Goal: Task Accomplishment & Management: Complete application form

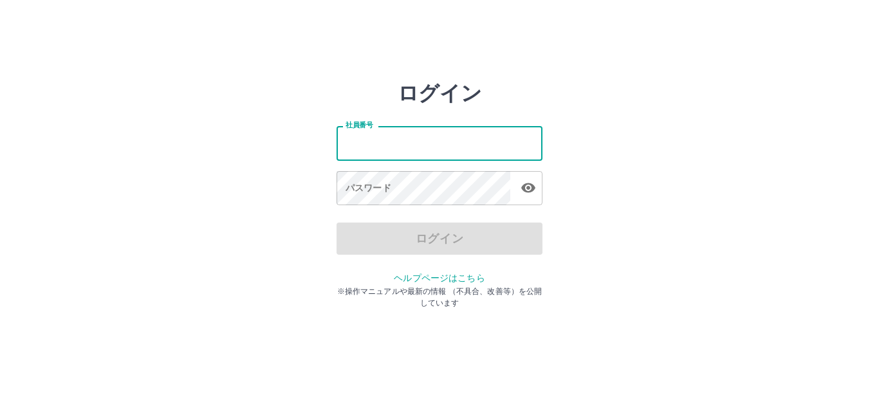
drag, startPoint x: 0, startPoint y: 0, endPoint x: 390, endPoint y: 133, distance: 412.0
click at [390, 133] on input "社員番号" at bounding box center [439, 143] width 206 height 34
type input "*******"
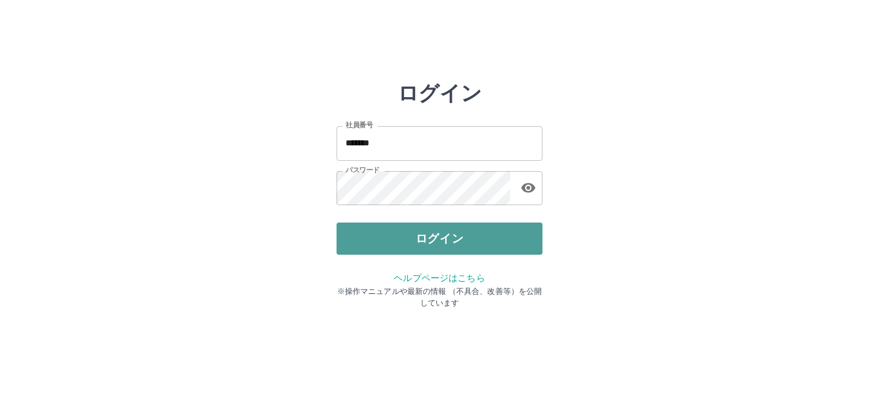
click at [454, 242] on button "ログイン" at bounding box center [439, 239] width 206 height 32
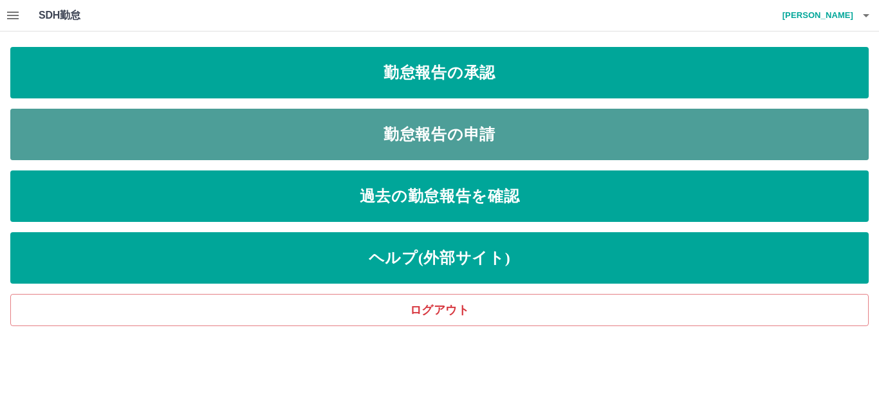
click at [501, 134] on link "勤怠報告の申請" at bounding box center [439, 134] width 858 height 51
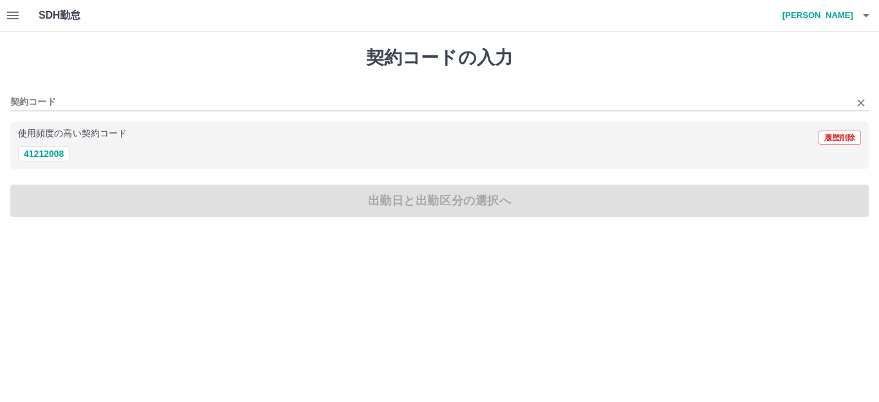
click at [77, 93] on div "契約コード" at bounding box center [439, 97] width 858 height 27
click at [55, 155] on button "41212008" at bounding box center [43, 153] width 51 height 15
type input "********"
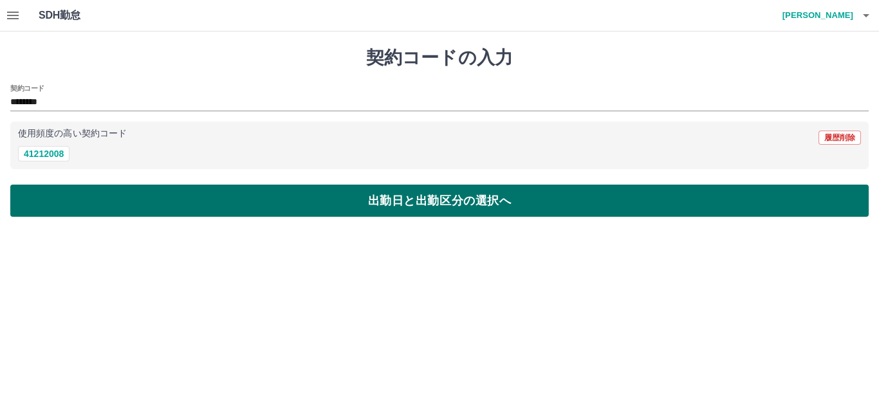
click at [449, 207] on button "出勤日と出勤区分の選択へ" at bounding box center [439, 201] width 858 height 32
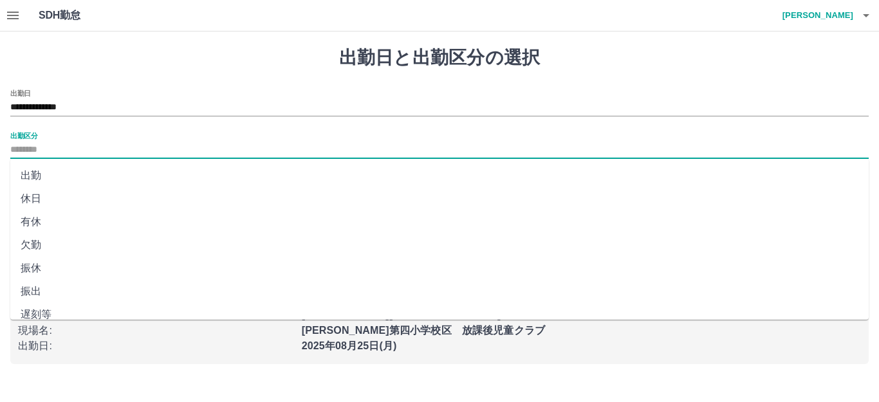
click at [58, 147] on input "出勤区分" at bounding box center [439, 150] width 858 height 16
click at [39, 178] on li "出勤" at bounding box center [439, 175] width 858 height 23
type input "**"
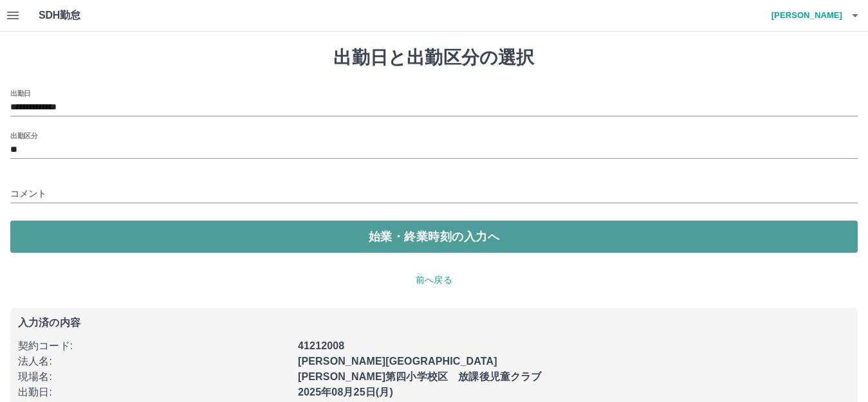
click at [520, 243] on button "始業・終業時刻の入力へ" at bounding box center [433, 237] width 847 height 32
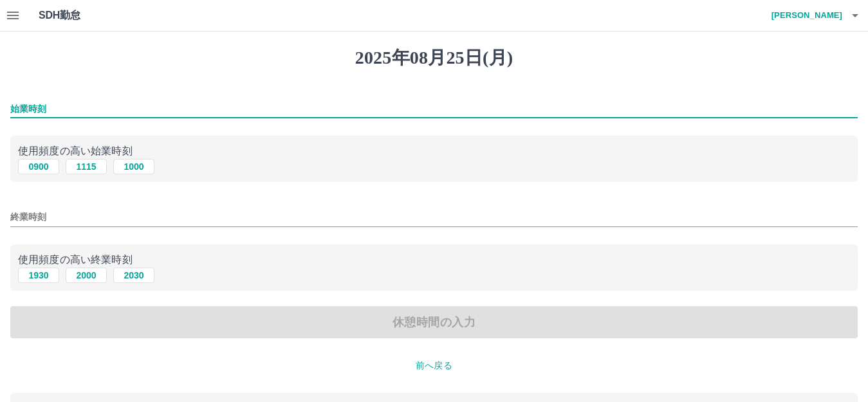
click at [52, 105] on input "始業時刻" at bounding box center [433, 109] width 847 height 19
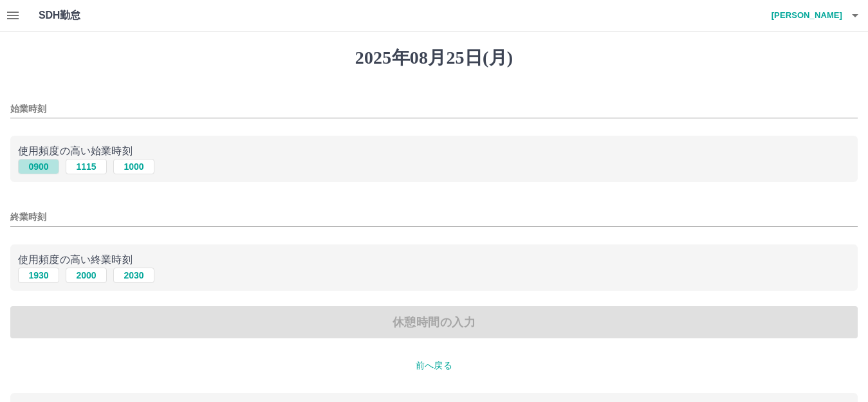
drag, startPoint x: 42, startPoint y: 165, endPoint x: 402, endPoint y: 41, distance: 381.1
click at [44, 162] on button "0900" at bounding box center [38, 166] width 41 height 15
type input "****"
drag, startPoint x: 53, startPoint y: 213, endPoint x: 64, endPoint y: 212, distance: 10.3
click at [54, 213] on input "終業時刻" at bounding box center [433, 217] width 847 height 19
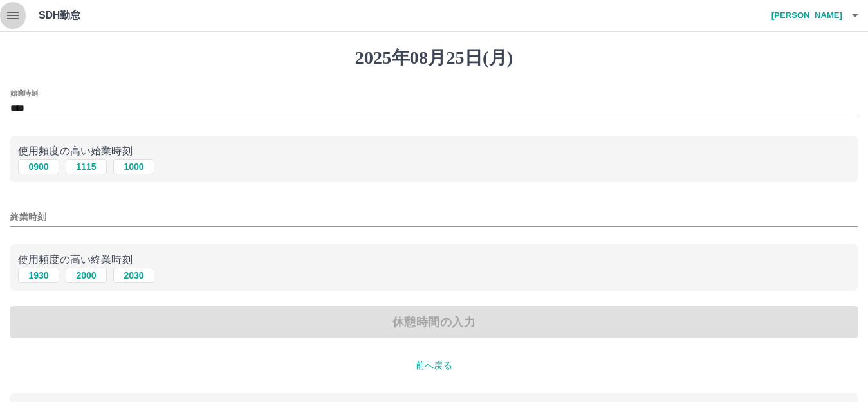
click at [13, 15] on icon "button" at bounding box center [13, 16] width 12 height 8
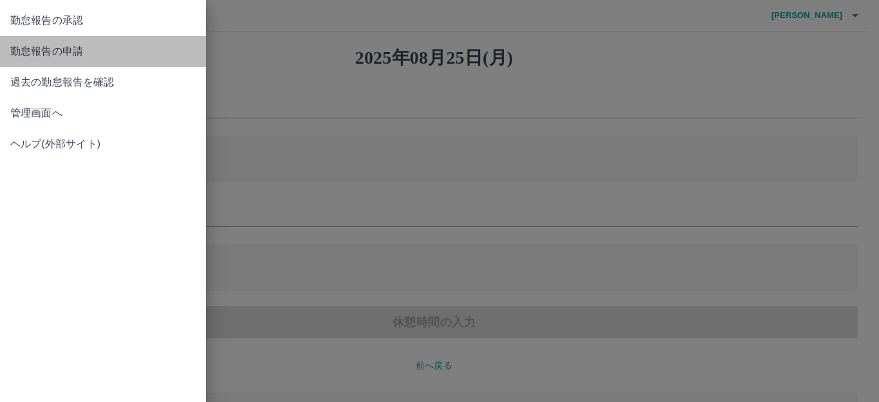
drag, startPoint x: 66, startPoint y: 59, endPoint x: 289, endPoint y: 87, distance: 225.0
click at [95, 59] on link "勤怠報告の申請" at bounding box center [103, 51] width 206 height 31
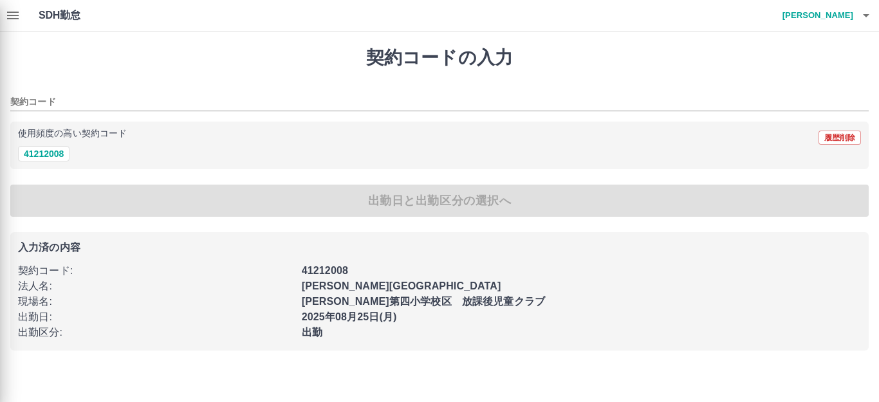
type input "********"
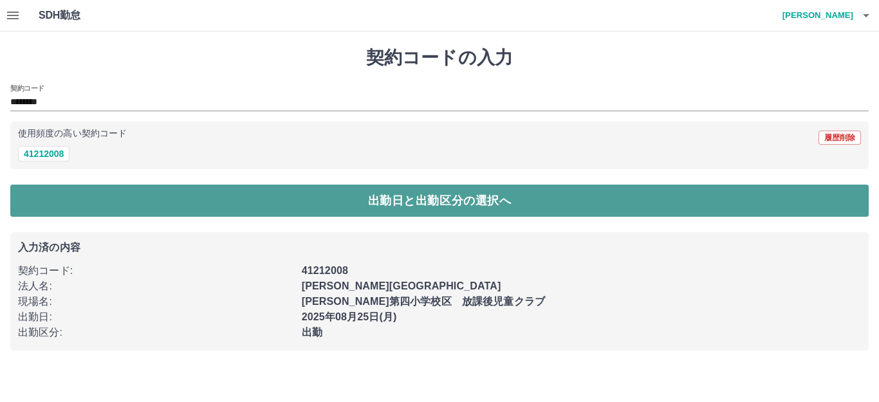
click at [209, 206] on button "出勤日と出勤区分の選択へ" at bounding box center [439, 201] width 858 height 32
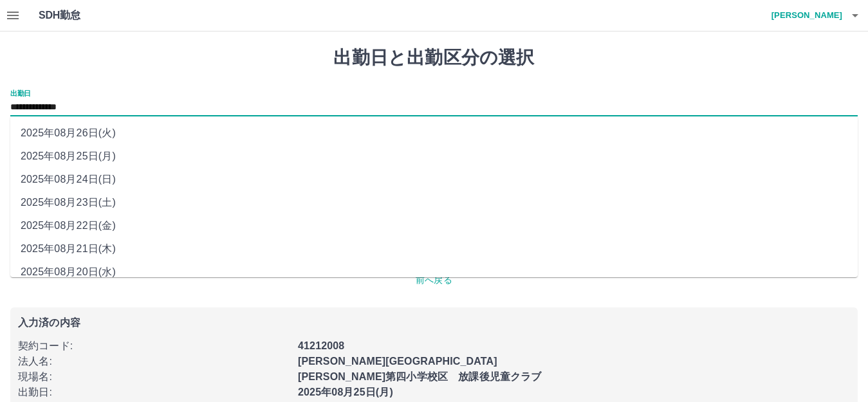
click at [100, 102] on input "**********" at bounding box center [433, 108] width 847 height 16
click at [77, 174] on li "2025年08月24日(日)" at bounding box center [433, 179] width 847 height 23
type input "**********"
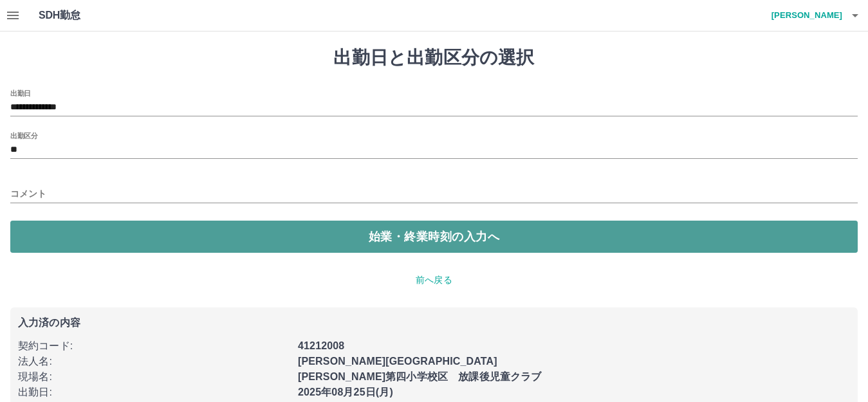
click at [142, 243] on button "始業・終業時刻の入力へ" at bounding box center [433, 237] width 847 height 32
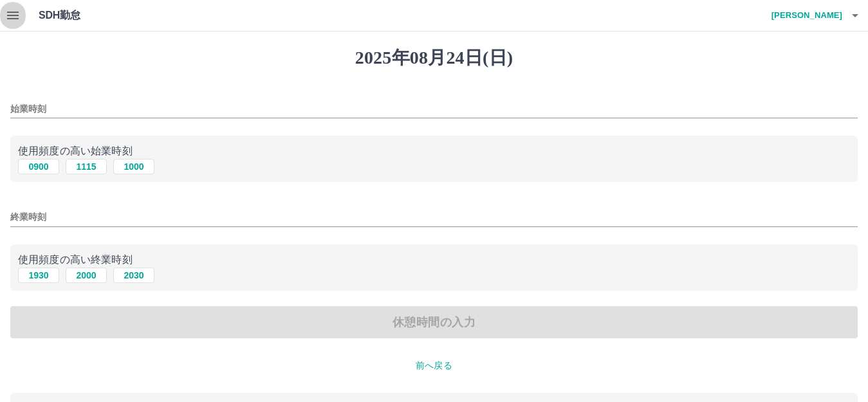
click at [15, 15] on icon "button" at bounding box center [13, 16] width 12 height 8
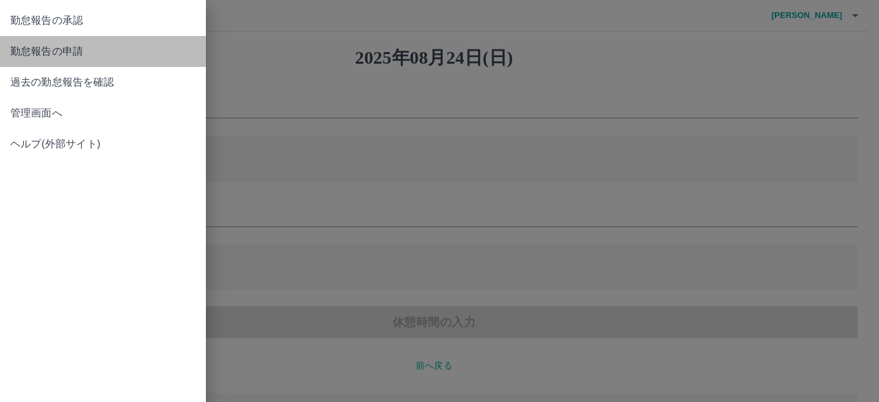
click at [59, 47] on span "勤怠報告の申請" at bounding box center [102, 51] width 185 height 15
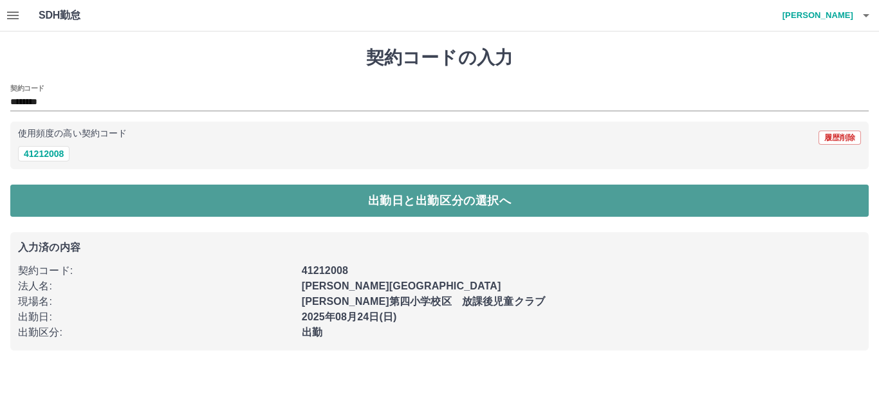
click at [207, 207] on button "出勤日と出勤区分の選択へ" at bounding box center [439, 201] width 858 height 32
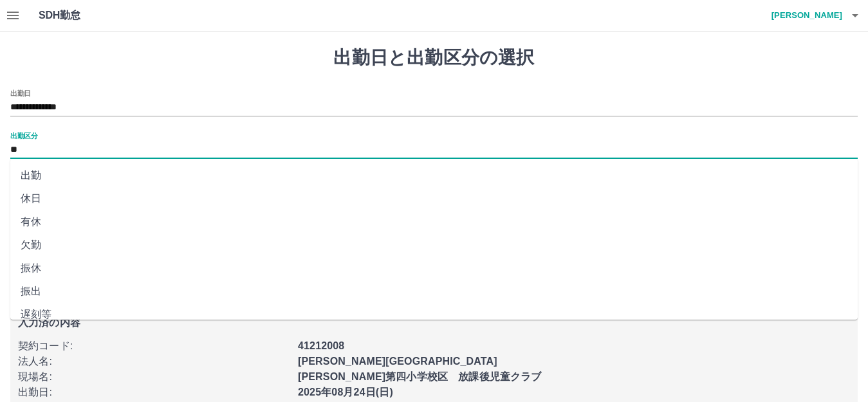
click at [29, 148] on input "**" at bounding box center [433, 150] width 847 height 16
click at [37, 277] on li "法定休" at bounding box center [433, 279] width 847 height 23
type input "***"
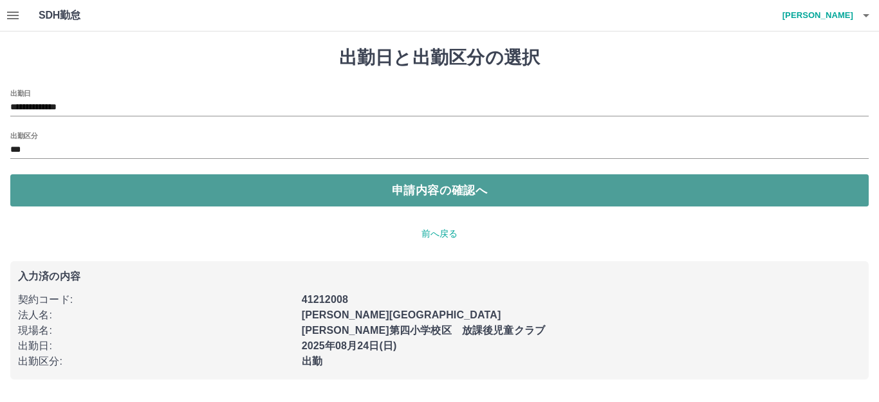
click at [439, 194] on button "申請内容の確認へ" at bounding box center [439, 190] width 858 height 32
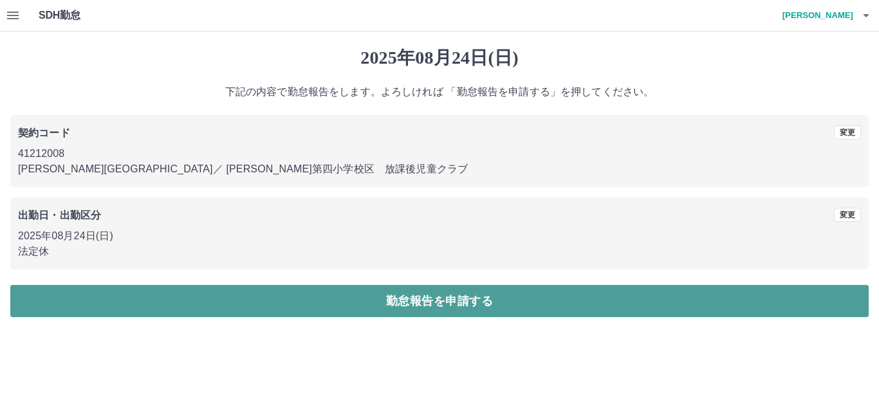
click at [388, 300] on button "勤怠報告を申請する" at bounding box center [439, 301] width 858 height 32
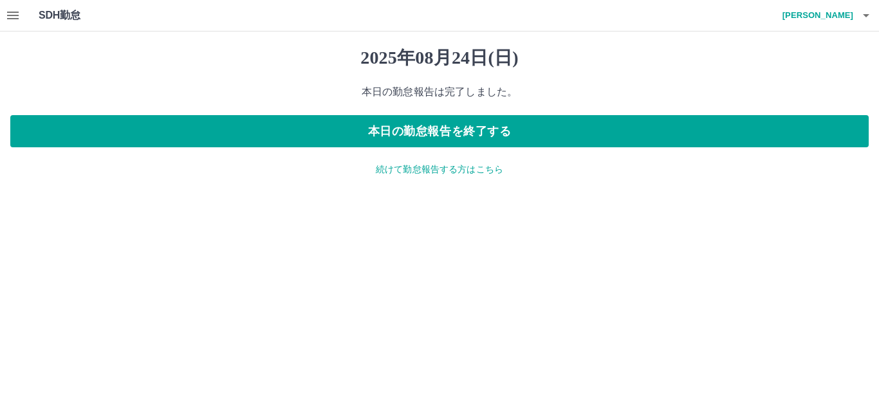
click at [402, 172] on p "続けて勤怠報告する方はこちら" at bounding box center [439, 170] width 858 height 14
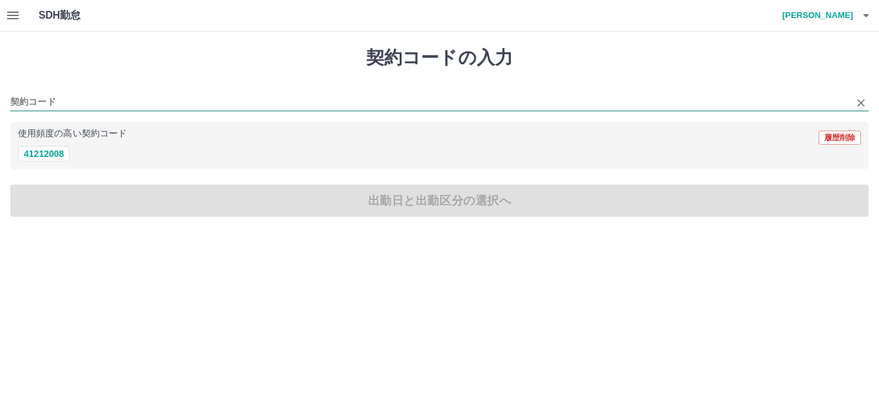
click at [84, 98] on input "契約コード" at bounding box center [429, 103] width 839 height 16
click at [57, 155] on button "41212008" at bounding box center [43, 153] width 51 height 15
type input "********"
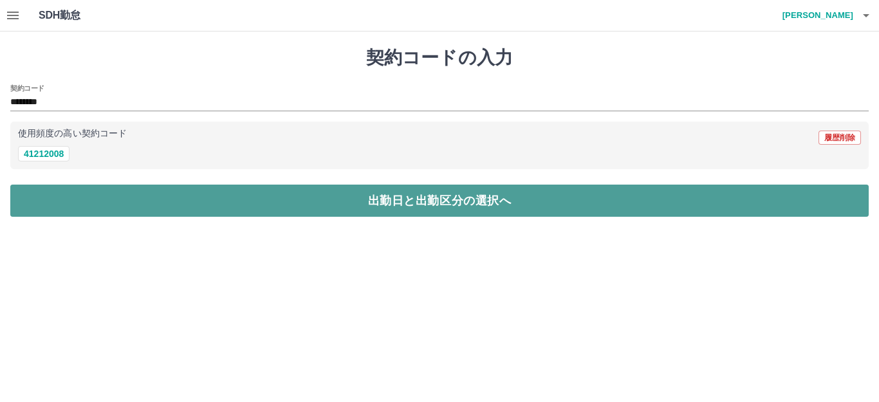
click at [370, 210] on button "出勤日と出勤区分の選択へ" at bounding box center [439, 201] width 858 height 32
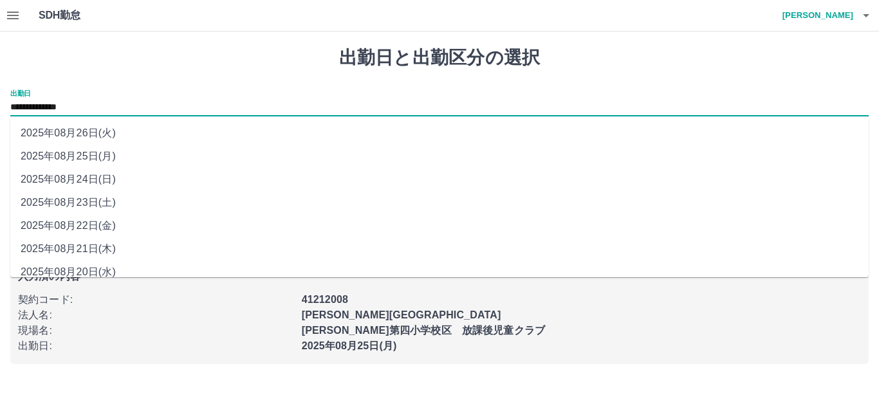
click at [106, 102] on input "**********" at bounding box center [439, 108] width 858 height 16
click at [115, 98] on div "**********" at bounding box center [439, 102] width 858 height 27
click at [255, 96] on div "**********" at bounding box center [439, 102] width 858 height 27
click at [72, 104] on input "**********" at bounding box center [439, 108] width 858 height 16
click at [208, 105] on input "**********" at bounding box center [439, 108] width 858 height 16
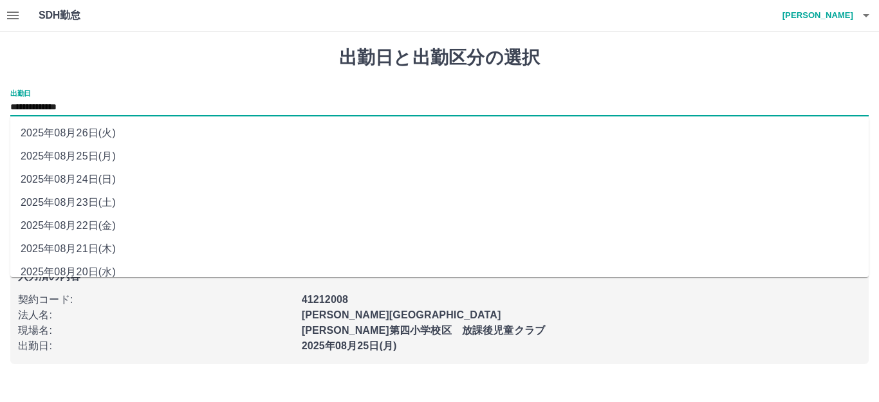
click at [209, 317] on div "現場名 :" at bounding box center [152, 326] width 284 height 23
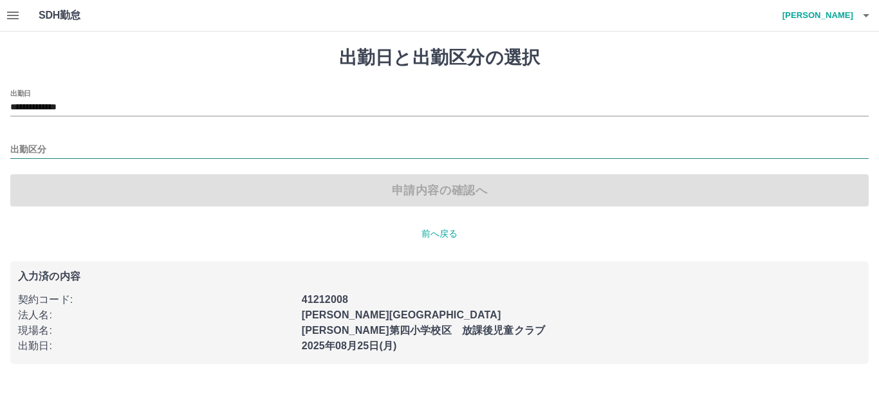
click at [50, 145] on input "出勤区分" at bounding box center [439, 150] width 858 height 16
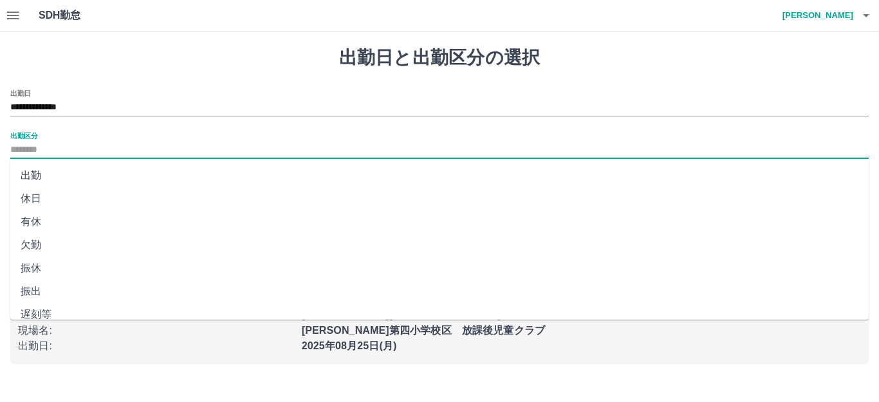
click at [42, 176] on li "出勤" at bounding box center [439, 175] width 858 height 23
type input "**"
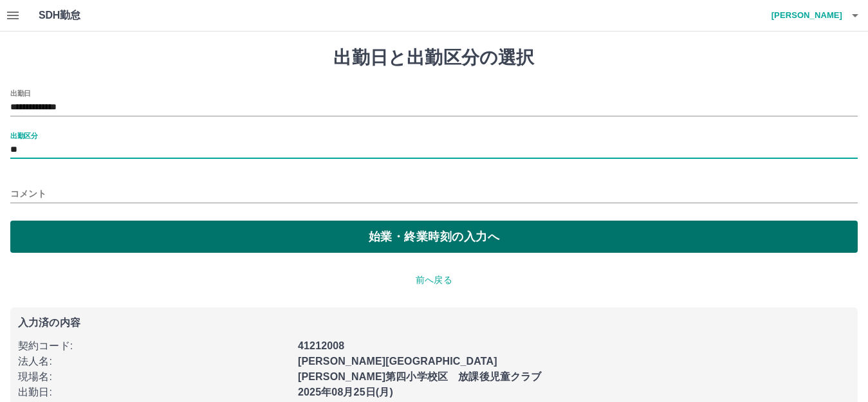
click at [138, 249] on button "始業・終業時刻の入力へ" at bounding box center [433, 237] width 847 height 32
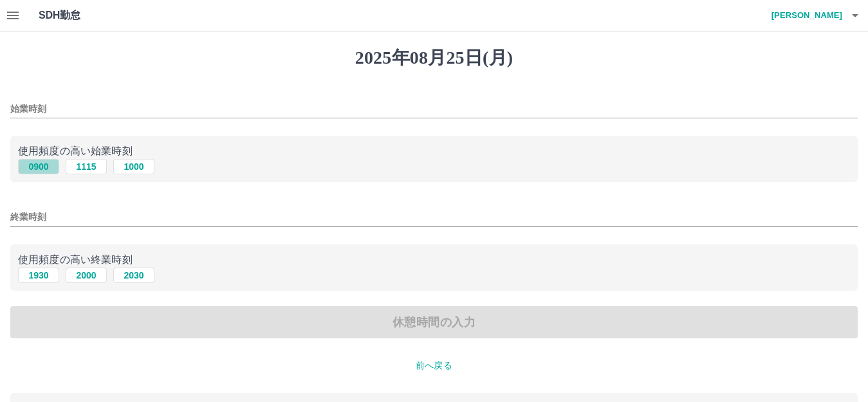
click at [42, 164] on button "0900" at bounding box center [38, 166] width 41 height 15
type input "****"
click at [86, 276] on button "2000" at bounding box center [86, 275] width 41 height 15
type input "****"
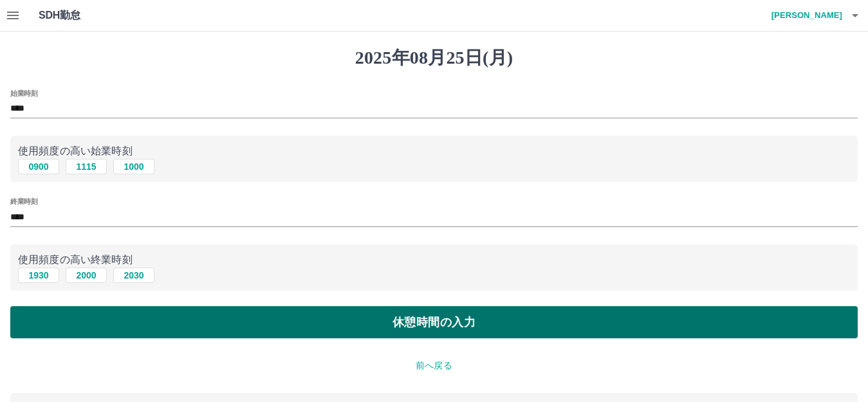
click at [419, 327] on button "休憩時間の入力" at bounding box center [433, 322] width 847 height 32
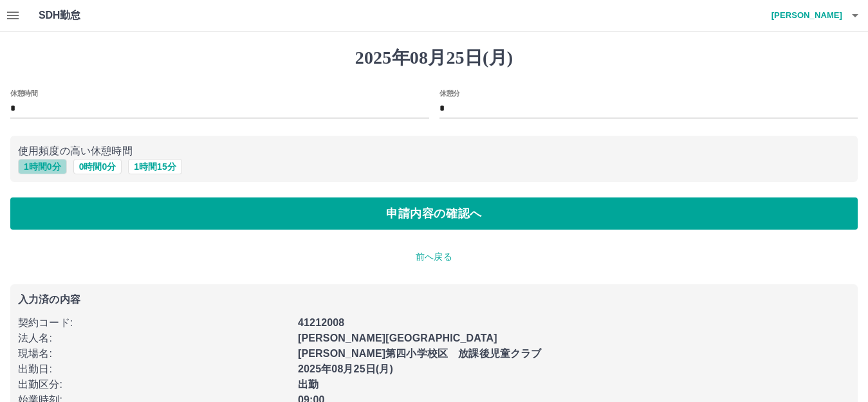
click at [38, 165] on button "1 時間 0 分" at bounding box center [42, 166] width 49 height 15
type input "*"
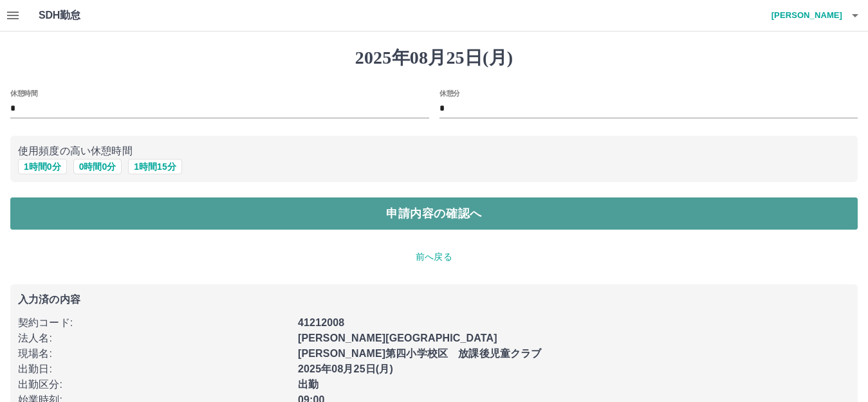
click at [304, 214] on button "申請内容の確認へ" at bounding box center [433, 214] width 847 height 32
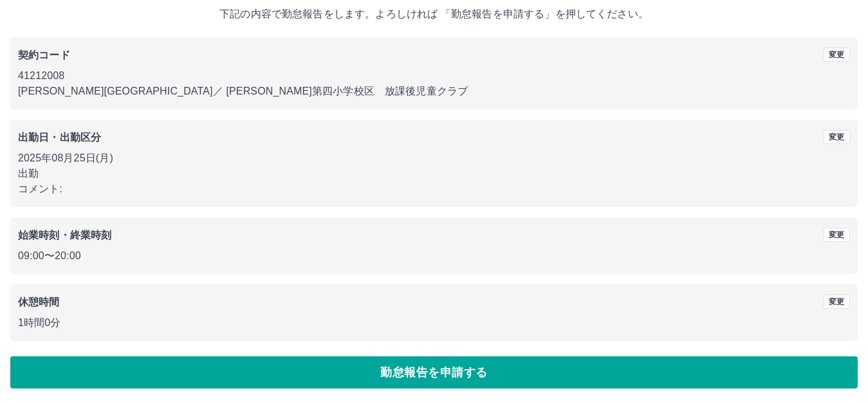
scroll to position [80, 0]
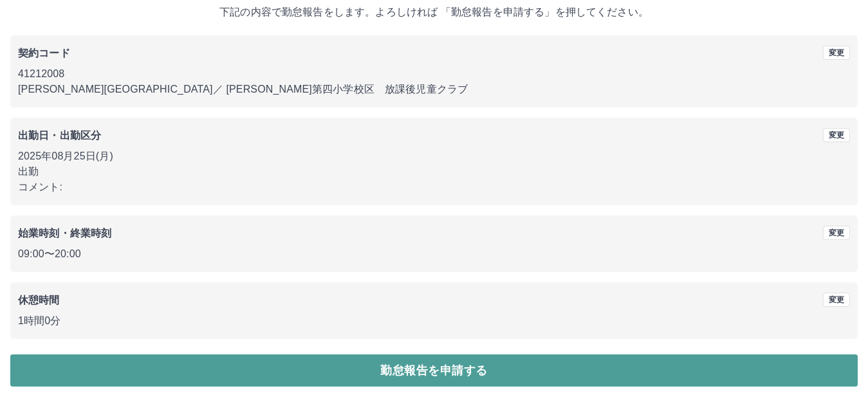
click at [367, 370] on button "勤怠報告を申請する" at bounding box center [433, 370] width 847 height 32
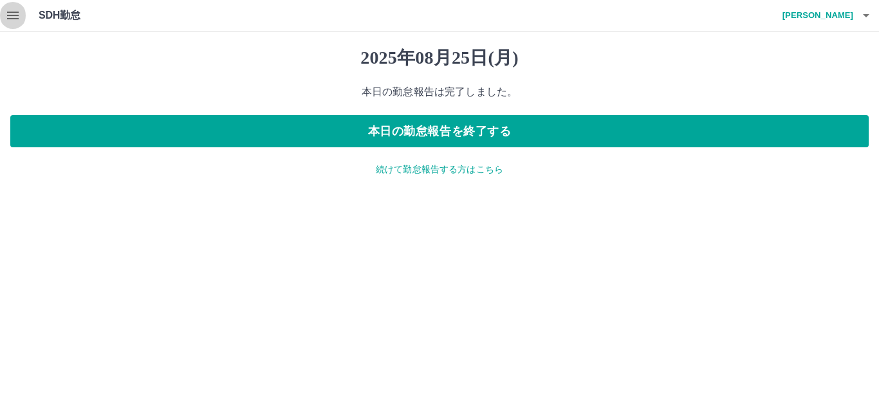
click at [8, 14] on icon "button" at bounding box center [12, 15] width 15 height 15
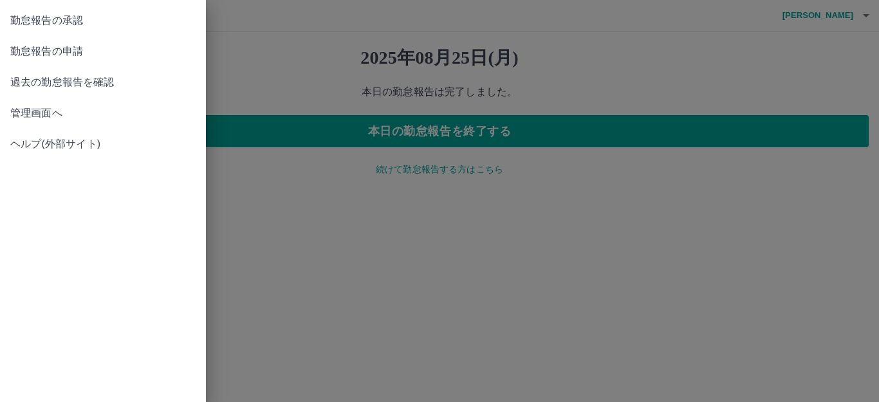
click at [72, 23] on span "勤怠報告の承認" at bounding box center [102, 20] width 185 height 15
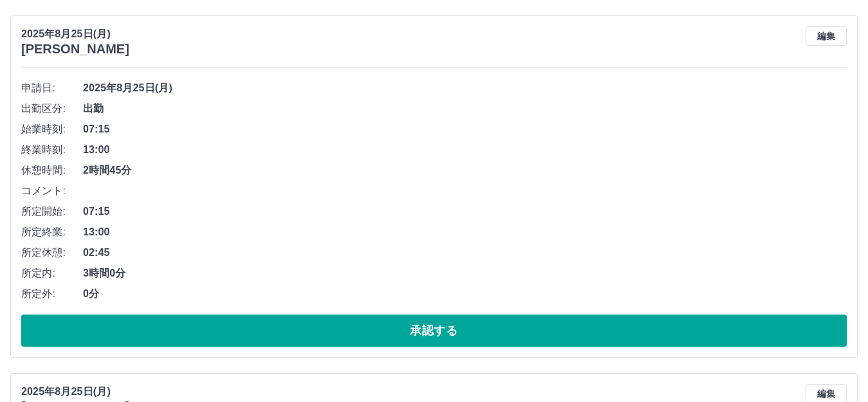
scroll to position [515, 0]
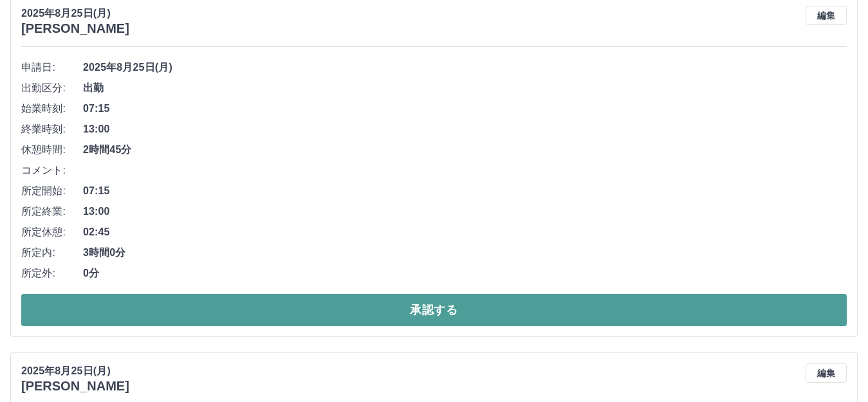
click at [268, 310] on button "承認する" at bounding box center [433, 310] width 825 height 32
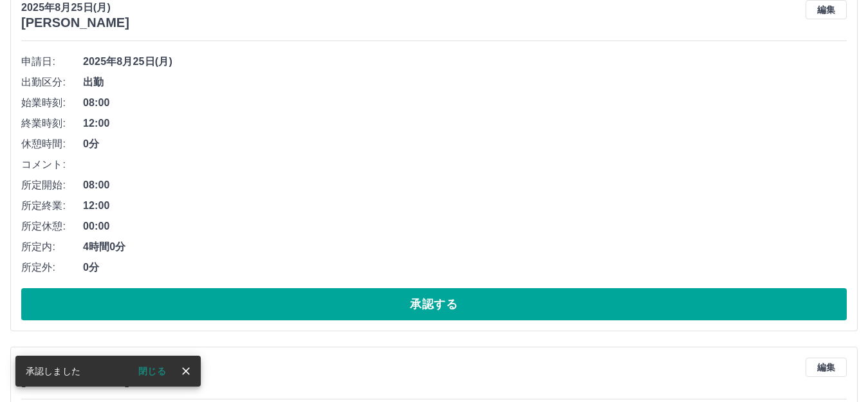
scroll to position [543, 0]
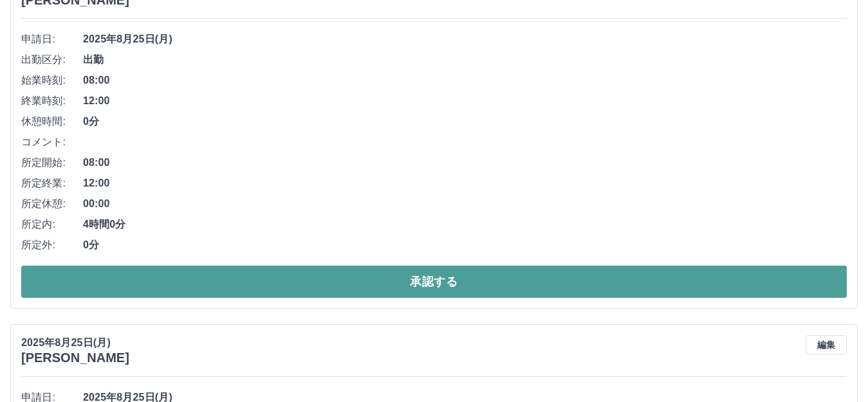
click at [286, 287] on button "承認する" at bounding box center [433, 282] width 825 height 32
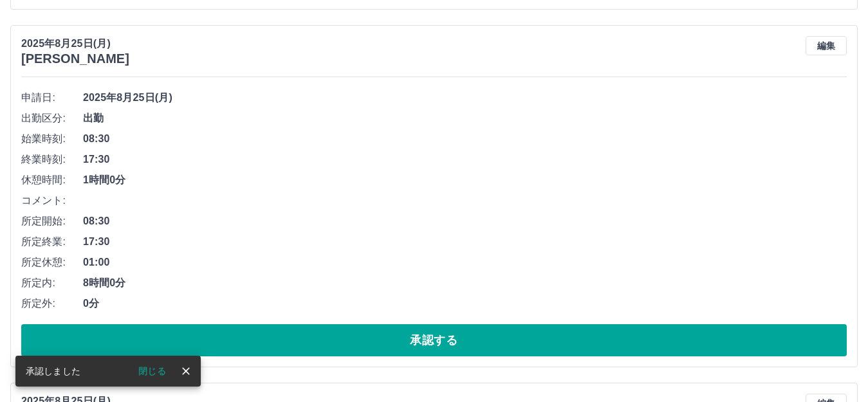
scroll to position [507, 0]
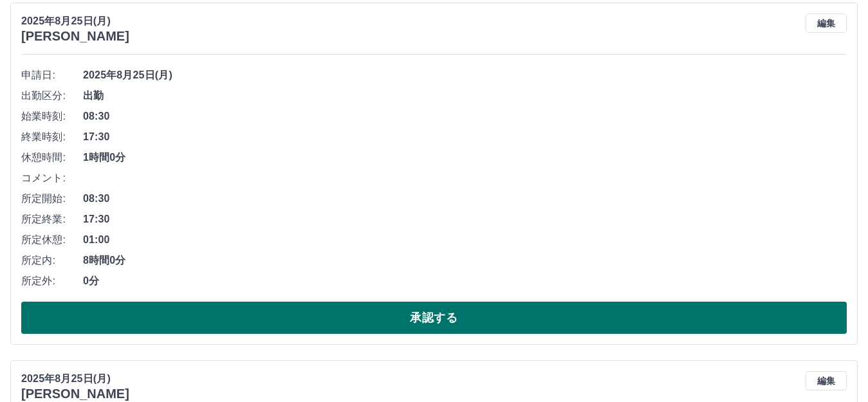
click at [354, 318] on button "承認する" at bounding box center [433, 318] width 825 height 32
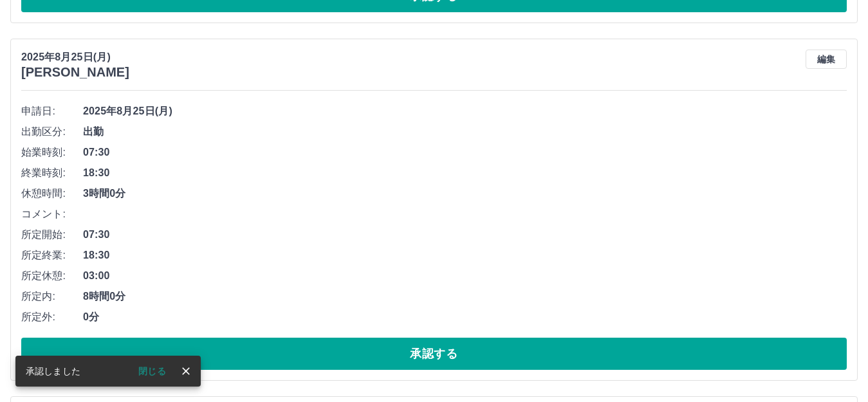
scroll to position [535, 0]
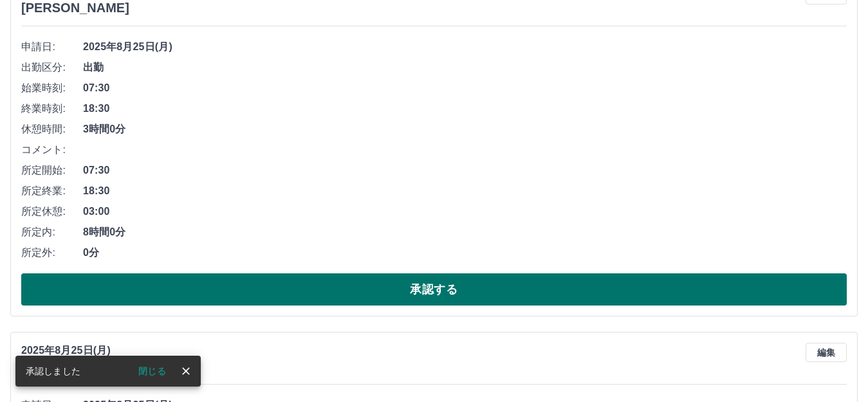
click at [189, 294] on button "承認する" at bounding box center [433, 289] width 825 height 32
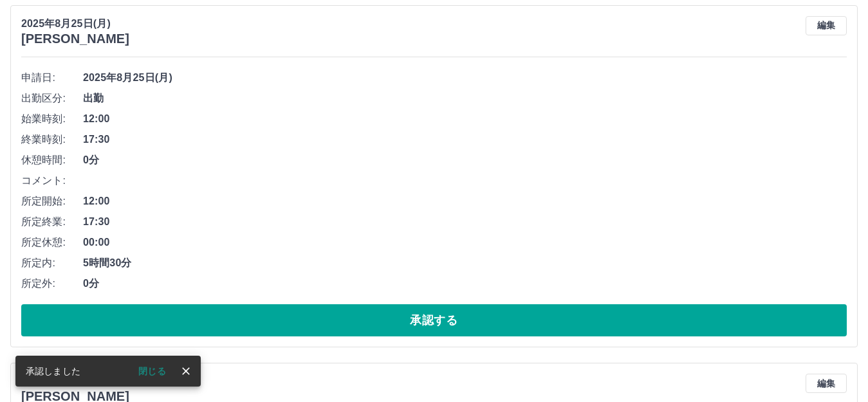
scroll to position [1243, 0]
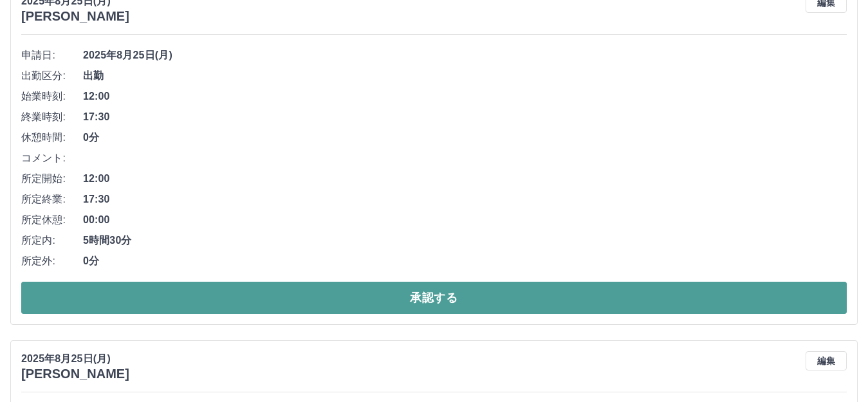
click at [378, 299] on button "承認する" at bounding box center [433, 298] width 825 height 32
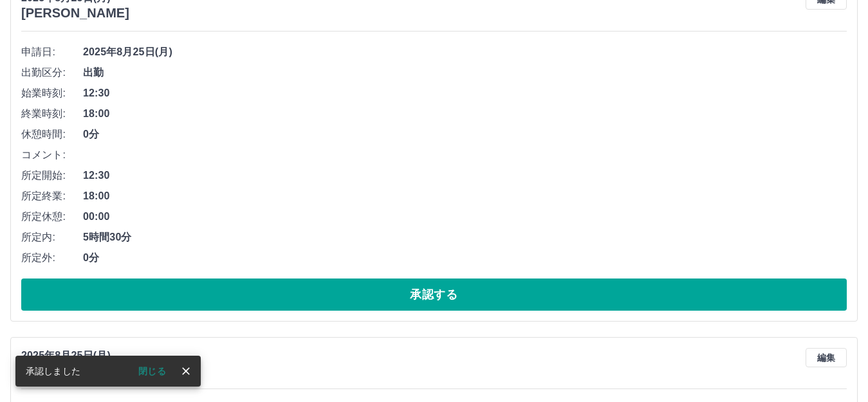
scroll to position [1336, 0]
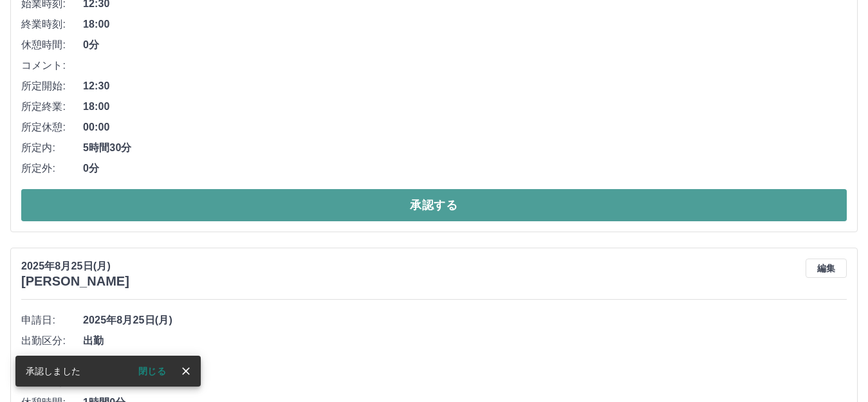
click at [372, 198] on button "承認する" at bounding box center [433, 205] width 825 height 32
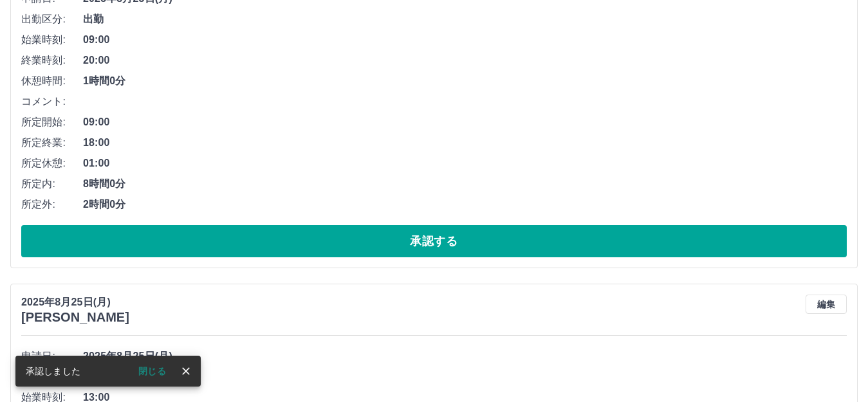
scroll to position [1171, 0]
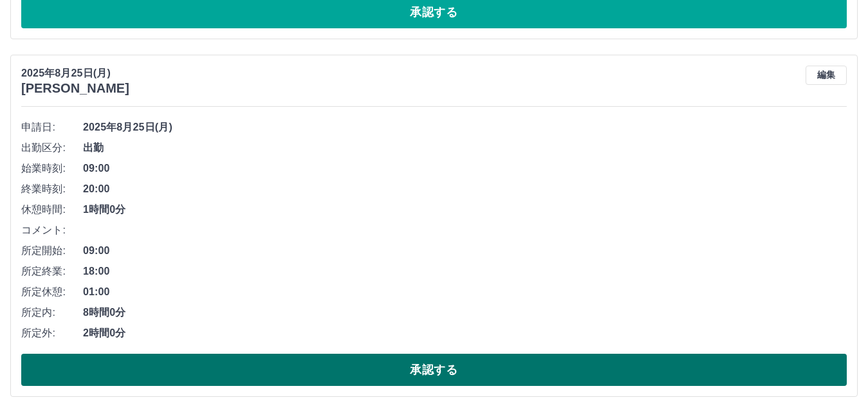
click at [356, 374] on button "承認する" at bounding box center [433, 370] width 825 height 32
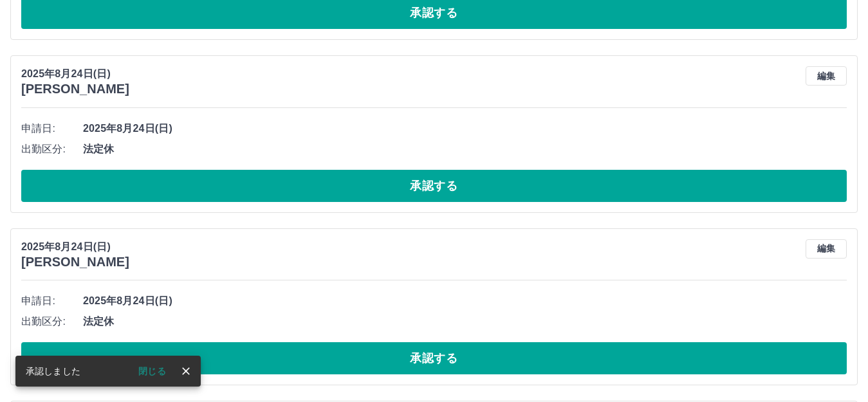
scroll to position [1750, 0]
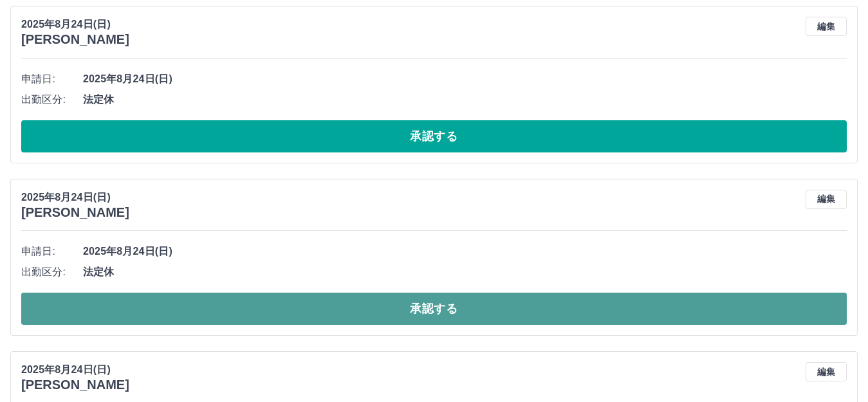
click at [371, 309] on button "承認する" at bounding box center [433, 309] width 825 height 32
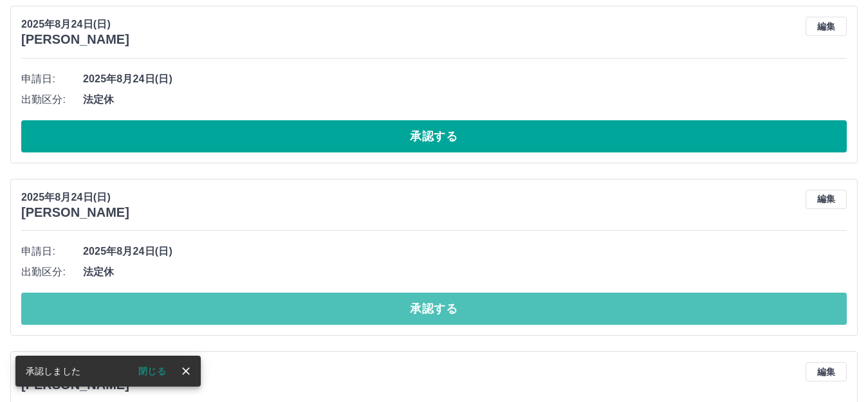
click at [371, 309] on button "承認する" at bounding box center [433, 309] width 825 height 32
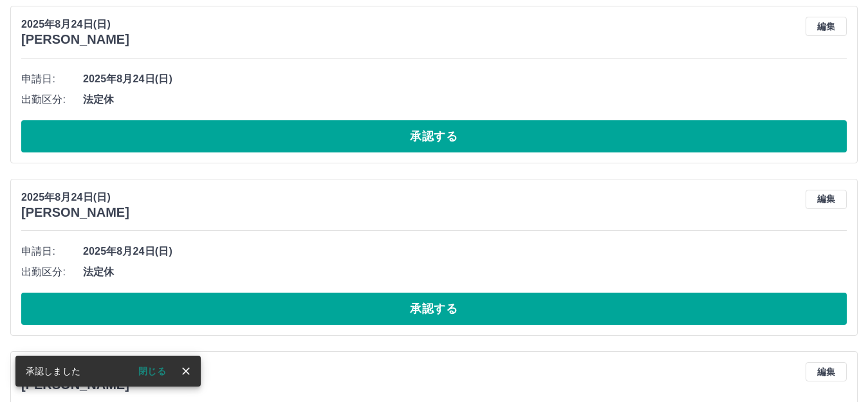
click at [371, 309] on button "承認する" at bounding box center [433, 309] width 825 height 32
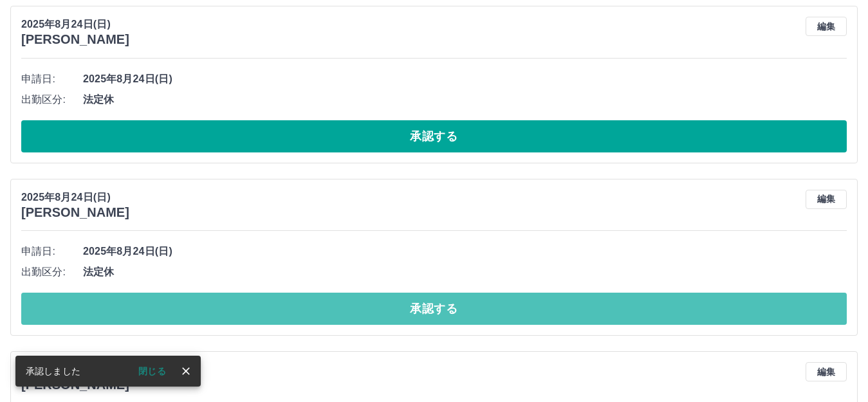
click at [371, 309] on button "承認する" at bounding box center [433, 309] width 825 height 32
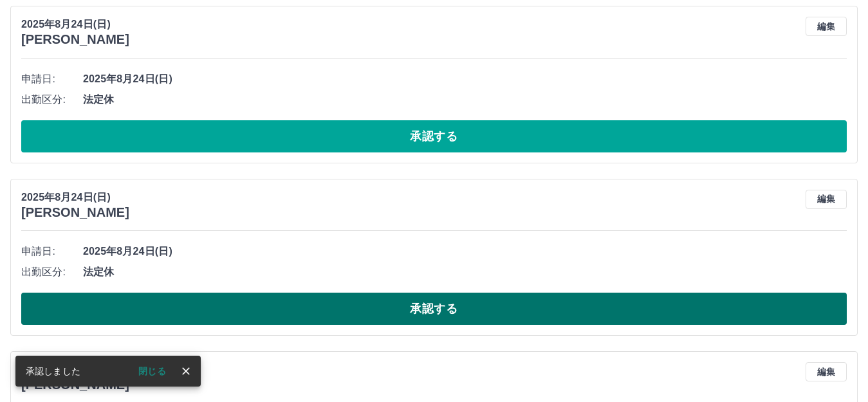
click at [371, 309] on button "承認する" at bounding box center [433, 309] width 825 height 32
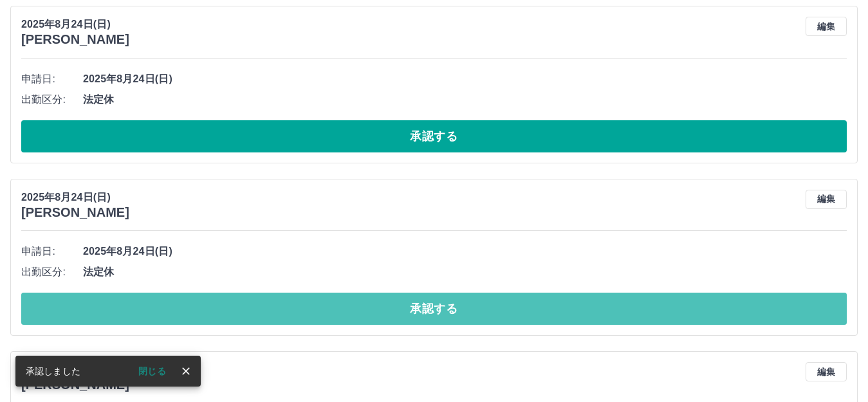
click at [371, 309] on button "承認する" at bounding box center [433, 309] width 825 height 32
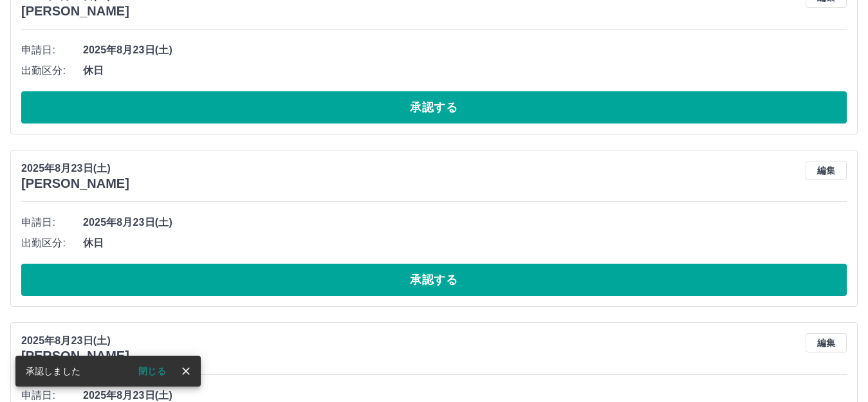
scroll to position [2007, 0]
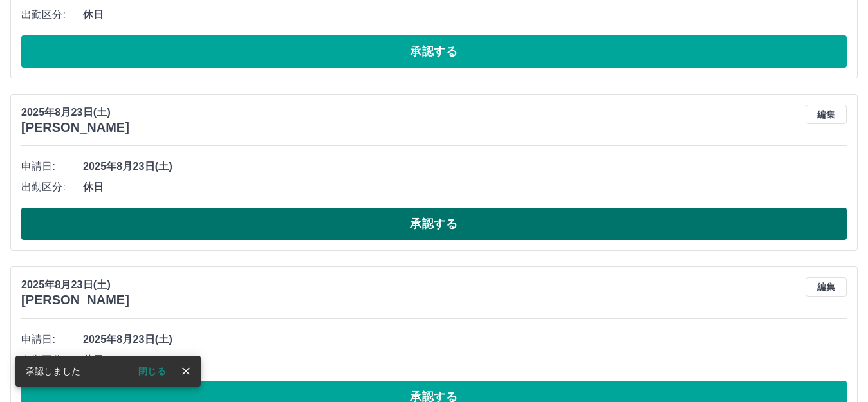
click at [215, 229] on button "承認する" at bounding box center [433, 224] width 825 height 32
click at [385, 228] on button "承認する" at bounding box center [433, 224] width 825 height 32
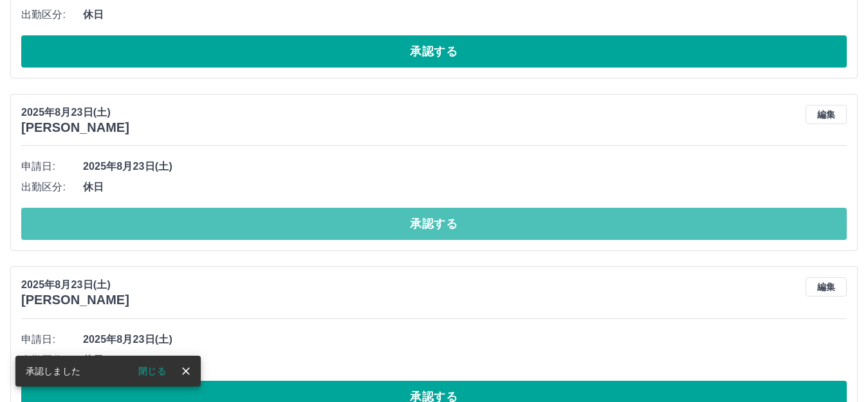
click at [385, 227] on button "承認する" at bounding box center [433, 224] width 825 height 32
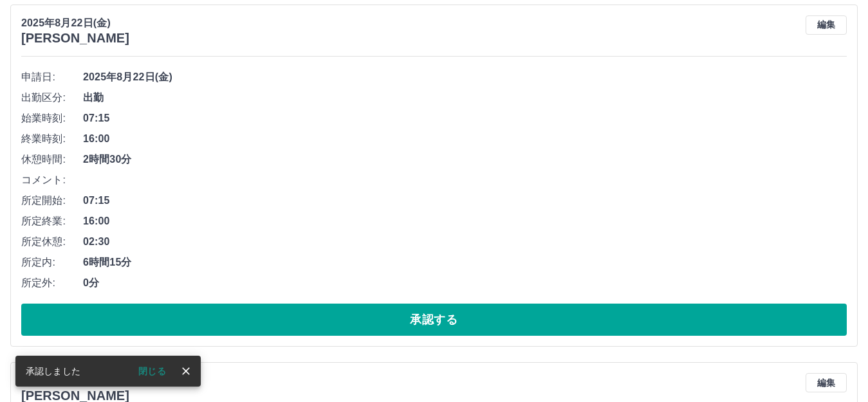
scroll to position [2651, 0]
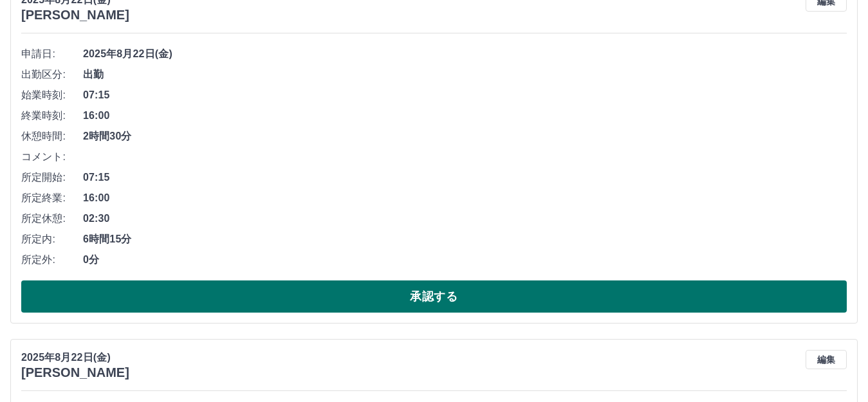
click at [273, 299] on button "承認する" at bounding box center [433, 296] width 825 height 32
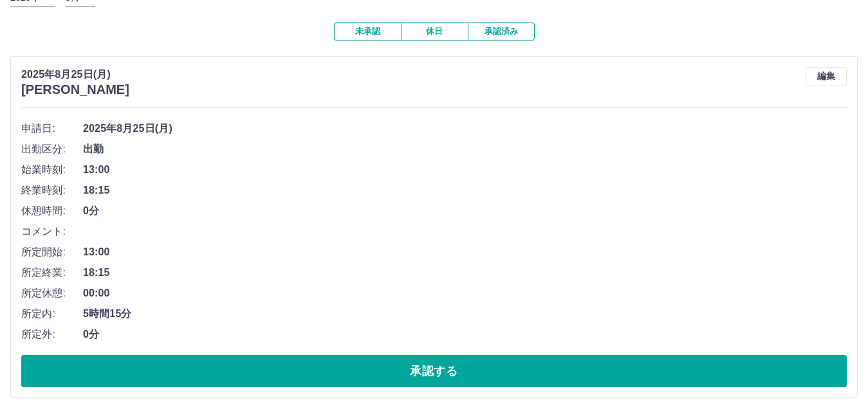
scroll to position [0, 0]
